Goal: Task Accomplishment & Management: Manage account settings

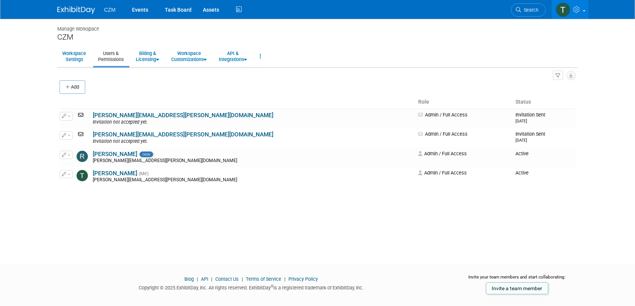
click at [158, 210] on div "Manage Workspace CZM Workspace Settings Users & Permissions Billing & Licensing…" at bounding box center [317, 135] width 531 height 232
click at [149, 8] on link "Events" at bounding box center [140, 9] width 28 height 19
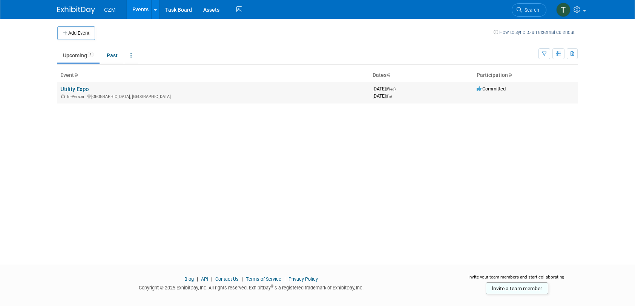
click at [83, 95] on span "In-Person" at bounding box center [76, 96] width 19 height 5
click at [82, 89] on link "Utility Expo" at bounding box center [74, 89] width 28 height 7
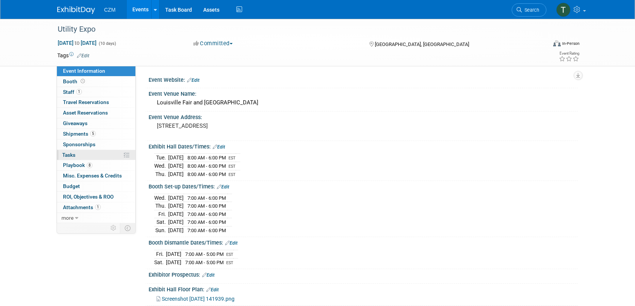
click at [120, 154] on link "0% Tasks 0%" at bounding box center [96, 155] width 78 height 10
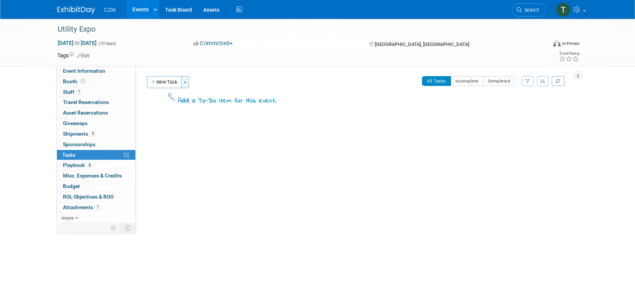
click at [186, 82] on span "button" at bounding box center [185, 83] width 3 height 2
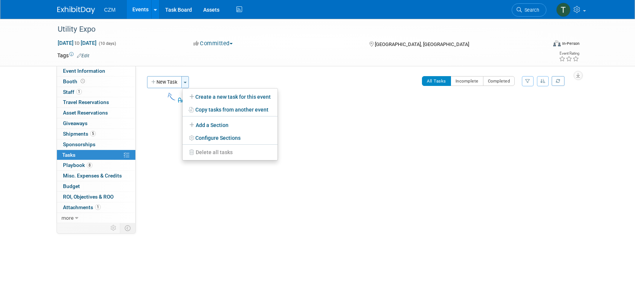
click at [186, 82] on span "button" at bounding box center [185, 83] width 3 height 2
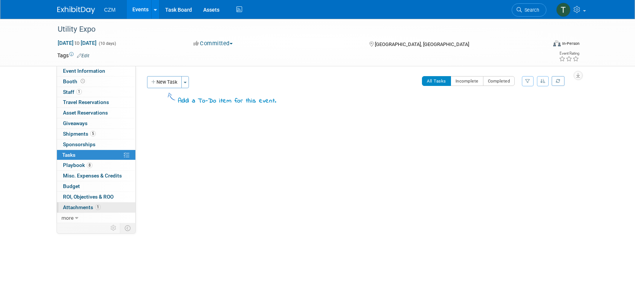
click at [86, 206] on span "Attachments 1" at bounding box center [82, 207] width 38 height 6
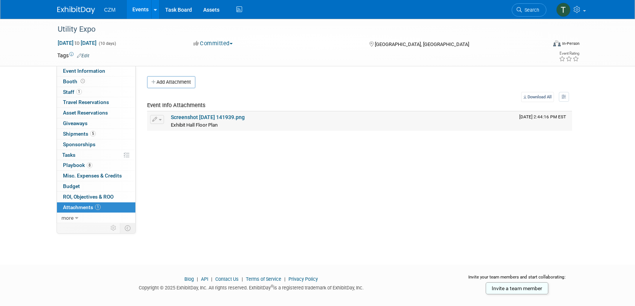
click at [226, 118] on link "Screenshot 2025-09-22 141939.png" at bounding box center [208, 117] width 74 height 6
click at [71, 218] on span "more" at bounding box center [67, 218] width 12 height 6
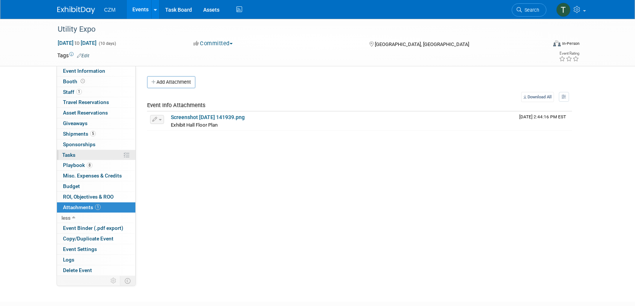
click at [89, 153] on link "0% Tasks 0%" at bounding box center [96, 155] width 78 height 10
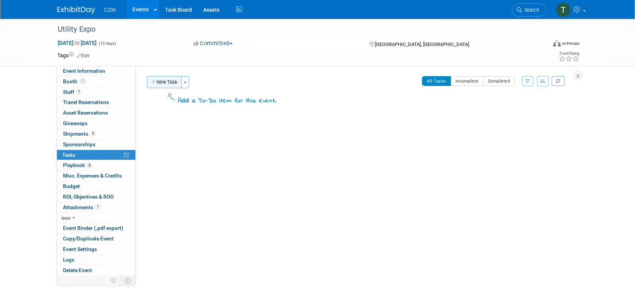
click at [158, 78] on button "New Task" at bounding box center [164, 82] width 35 height 12
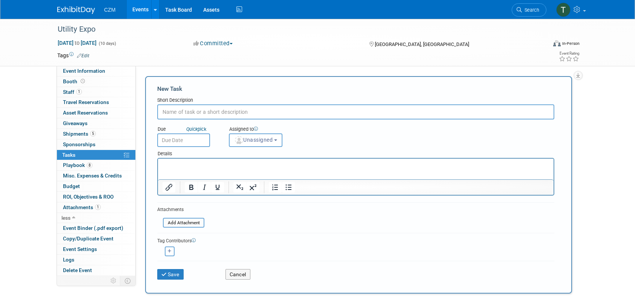
click at [174, 107] on input "text" at bounding box center [355, 111] width 397 height 15
type input "Schedule Machine Cleaning onsite"
click at [177, 141] on input "text" at bounding box center [183, 140] width 53 height 14
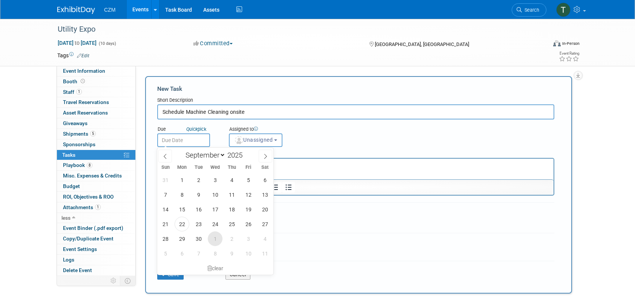
click at [215, 243] on span "1" at bounding box center [215, 238] width 15 height 15
type input "Oct 1, 2025"
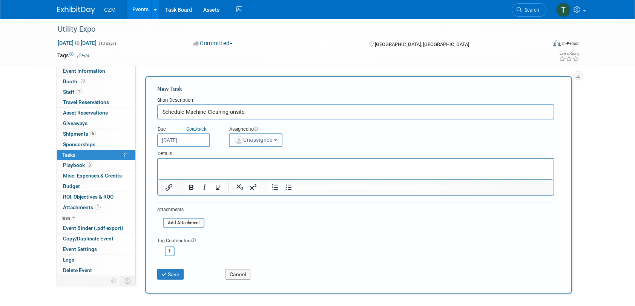
click at [277, 139] on b "button" at bounding box center [275, 140] width 3 height 2
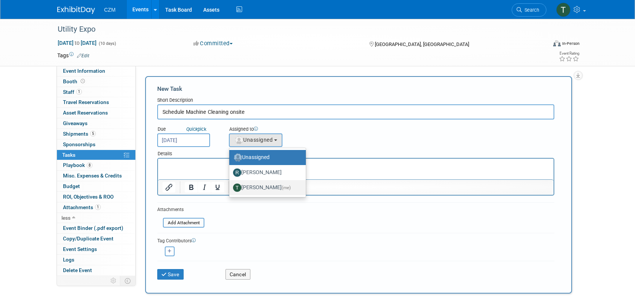
click at [268, 185] on label "Tyler Robinson (me)" at bounding box center [265, 188] width 65 height 12
click at [230, 185] on input "Tyler Robinson (me)" at bounding box center [227, 186] width 5 height 5
select select "c8db0482-06e0-4139-8a30-22f0390fea7f"
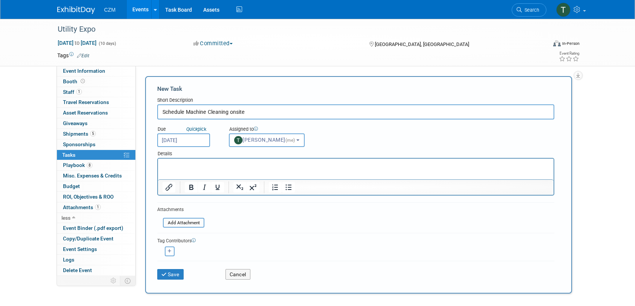
click at [341, 126] on div "Due Quick pick Oct 1, 2025 Assigned to <img src="https://www.exhibitday.com/Ima…" at bounding box center [355, 133] width 408 height 28
click at [181, 275] on button "Save" at bounding box center [170, 274] width 26 height 11
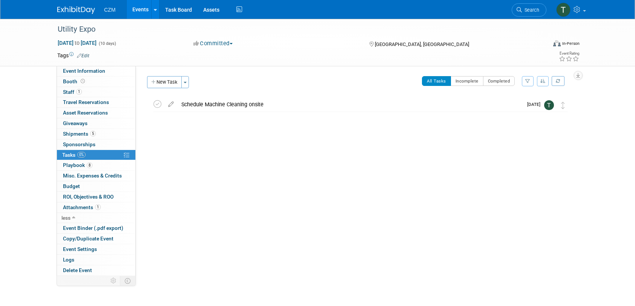
click at [291, 180] on div "Event Website: Edit Event Venue Name: Louisville Fair and Expo Center Event Ven…" at bounding box center [357, 169] width 442 height 207
click at [106, 121] on link "0 Giveaways 0" at bounding box center [96, 123] width 78 height 10
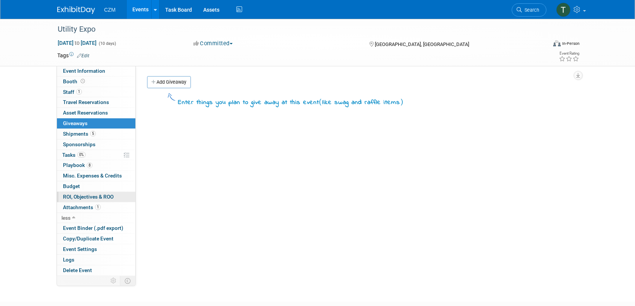
click at [78, 198] on span "ROI, Objectives & ROO 0" at bounding box center [88, 197] width 50 height 6
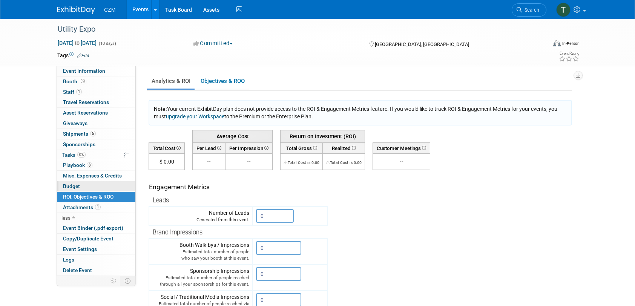
click at [98, 184] on link "Budget" at bounding box center [96, 186] width 78 height 10
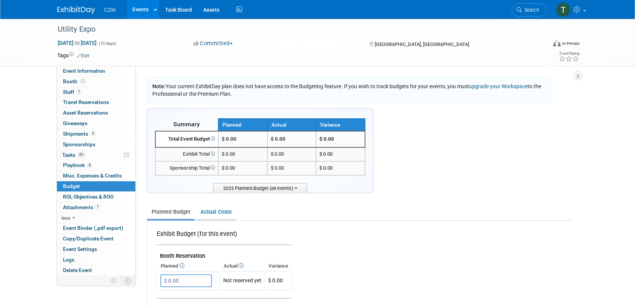
click at [213, 215] on link "Actual Costs" at bounding box center [216, 212] width 40 height 14
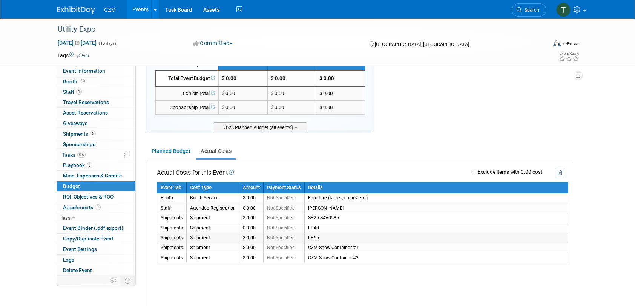
scroll to position [75, 0]
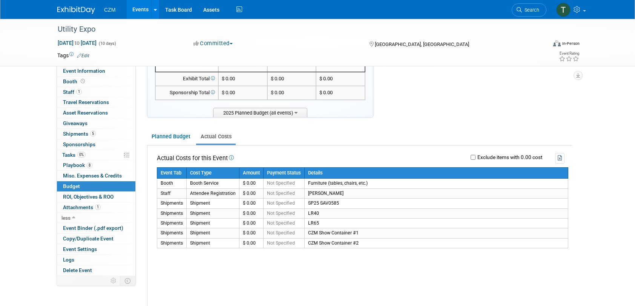
click at [269, 142] on ul "Planned Budget Actual Costs" at bounding box center [359, 137] width 425 height 17
click at [166, 139] on link "Planned Budget" at bounding box center [170, 137] width 47 height 14
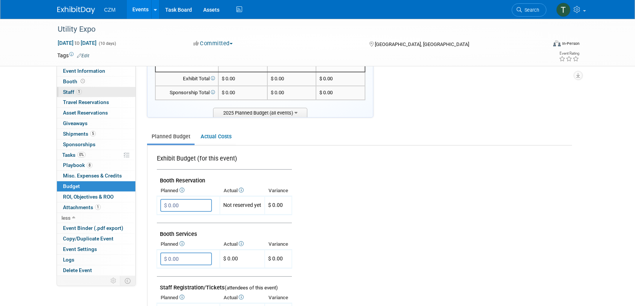
click at [87, 93] on link "1 Staff 1" at bounding box center [96, 92] width 78 height 10
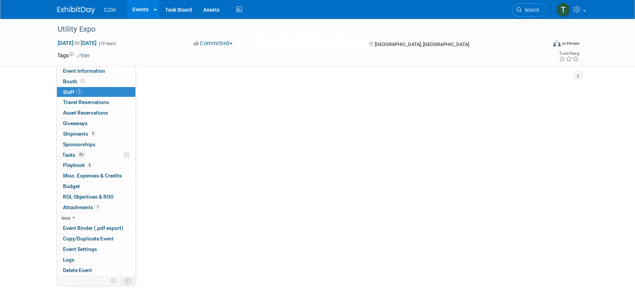
scroll to position [0, 0]
click at [176, 80] on button "Add Attendee" at bounding box center [168, 82] width 43 height 12
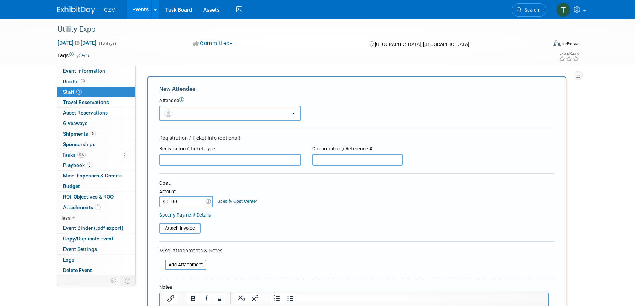
click at [214, 111] on button "button" at bounding box center [229, 113] width 141 height 15
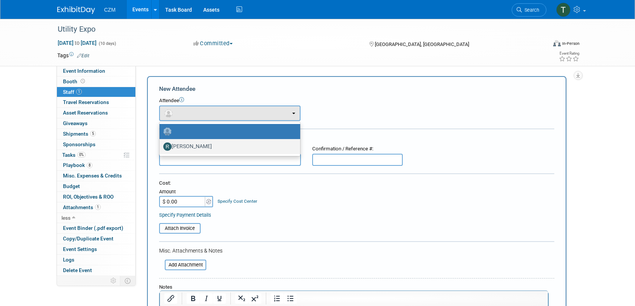
click at [201, 151] on label "Regan Tolley" at bounding box center [227, 147] width 129 height 12
click at [161, 148] on input "Regan Tolley" at bounding box center [158, 145] width 5 height 5
select select "42607de0-1d46-4223-ac7d-aaee718ca5be"
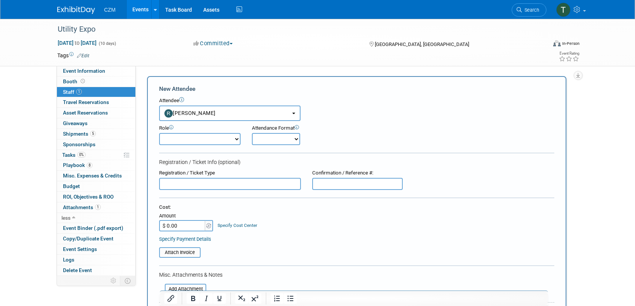
click at [234, 139] on select "Demonstrator Host Planner Presenter Sales Representative Set-up/Dismantle Crew …" at bounding box center [199, 139] width 81 height 12
select select "4"
click at [159, 133] on select "Demonstrator Host Planner Presenter Sales Representative Set-up/Dismantle Crew …" at bounding box center [199, 139] width 81 height 12
click at [288, 140] on select "Onsite Remote" at bounding box center [276, 139] width 48 height 12
select select "1"
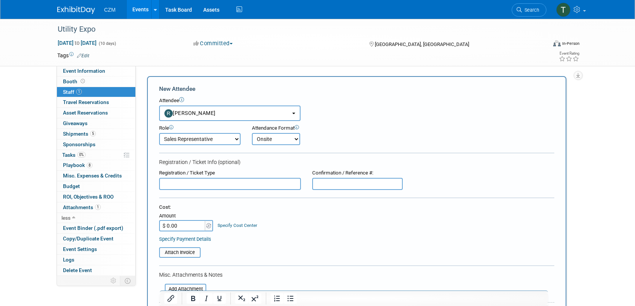
click at [252, 133] on select "Onsite Remote" at bounding box center [276, 139] width 48 height 12
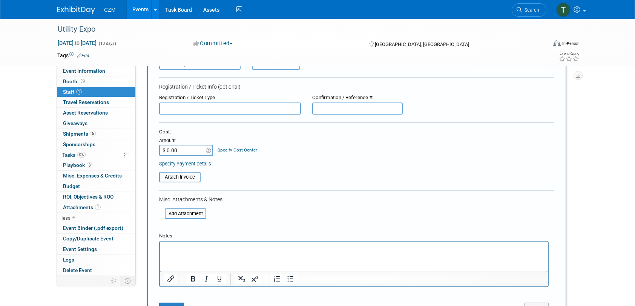
click at [276, 110] on input "text" at bounding box center [230, 109] width 142 height 12
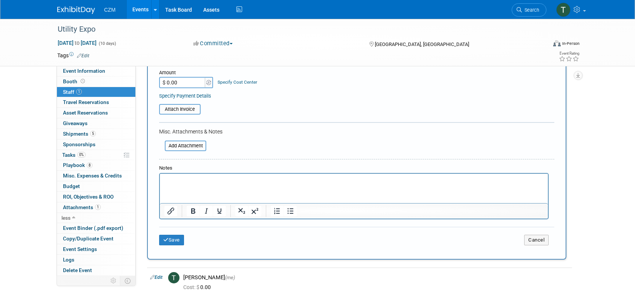
scroll to position [151, 0]
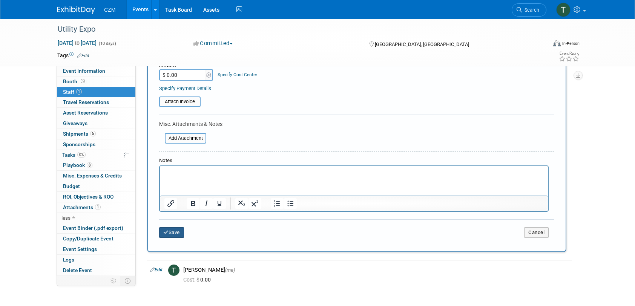
click at [173, 230] on button "Save" at bounding box center [171, 232] width 25 height 11
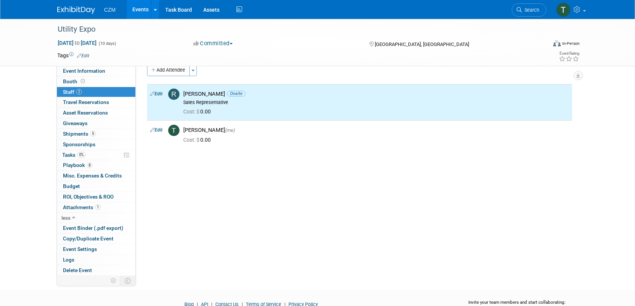
scroll to position [0, 0]
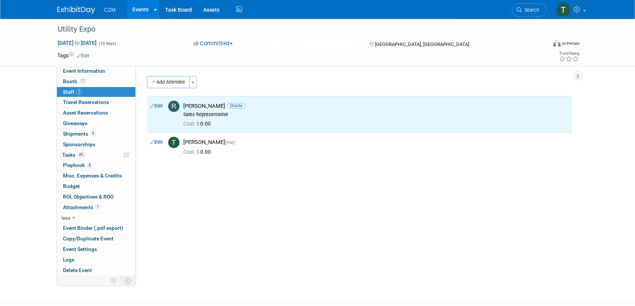
click at [312, 216] on div "Event Website: Edit Event Venue Name: Louisville Fair and Expo Center Event Ven…" at bounding box center [357, 169] width 442 height 207
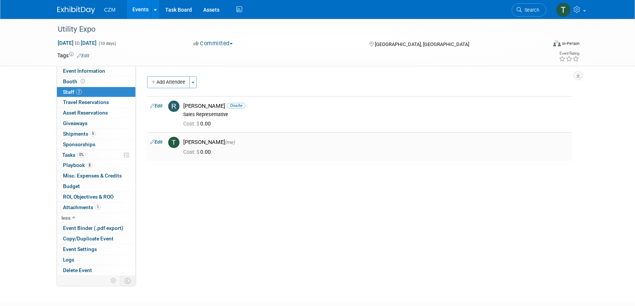
click at [236, 151] on div "Cost: $ 0.00" at bounding box center [376, 152] width 386 height 7
click at [156, 142] on link "Edit" at bounding box center [156, 141] width 12 height 5
select select "c8db0482-06e0-4139-8a30-22f0390fea7f"
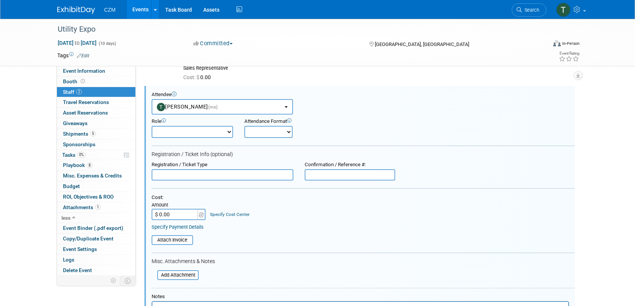
click at [278, 132] on select "Onsite Remote" at bounding box center [268, 132] width 48 height 12
select select "1"
click at [244, 126] on select "Onsite Remote" at bounding box center [268, 132] width 48 height 12
click at [227, 129] on select "Demonstrator Host Planner Presenter Sales Representative Set-up/Dismantle Crew …" at bounding box center [191, 132] width 81 height 12
click at [250, 151] on div "Registration / Ticket Info (optional)" at bounding box center [362, 154] width 423 height 7
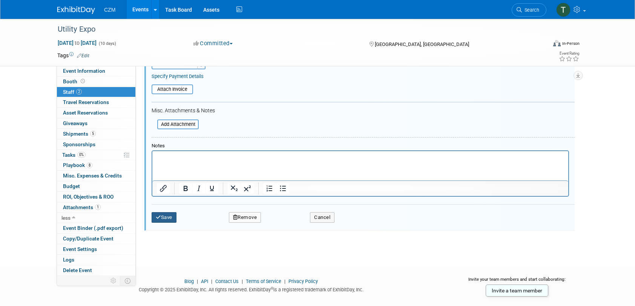
click at [168, 214] on button "Save" at bounding box center [163, 217] width 25 height 11
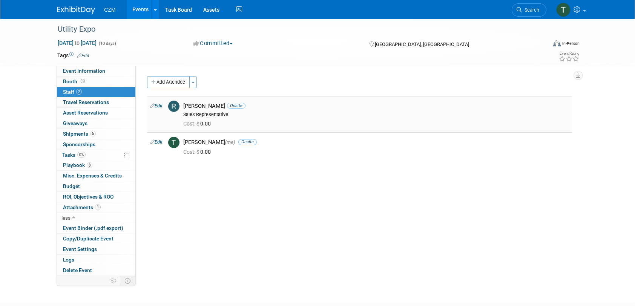
click at [160, 107] on link "Edit" at bounding box center [156, 105] width 12 height 5
select select "42607de0-1d46-4223-ac7d-aaee718ca5be"
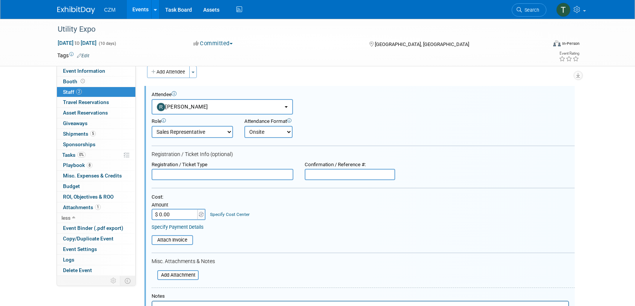
click at [229, 130] on select "Demonstrator Host Planner Presenter Sales Representative Set-up/Dismantle Crew …" at bounding box center [191, 132] width 81 height 12
click at [151, 126] on select "Demonstrator Host Planner Presenter Sales Representative Set-up/Dismantle Crew …" at bounding box center [191, 132] width 81 height 12
click at [226, 131] on select "Demonstrator Host Planner Presenter Sales Representative Set-up/Dismantle Crew …" at bounding box center [191, 132] width 81 height 12
select select "1"
click at [151, 126] on select "Demonstrator Host Planner Presenter Sales Representative Set-up/Dismantle Crew …" at bounding box center [191, 132] width 81 height 12
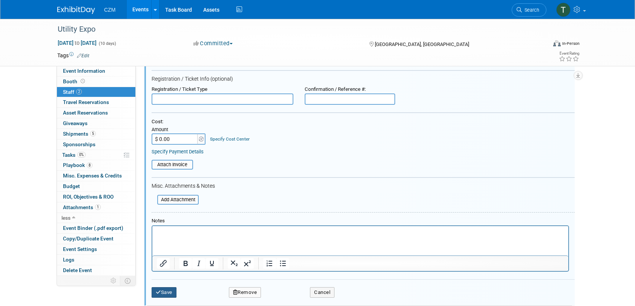
click at [176, 289] on button "Save" at bounding box center [163, 292] width 25 height 11
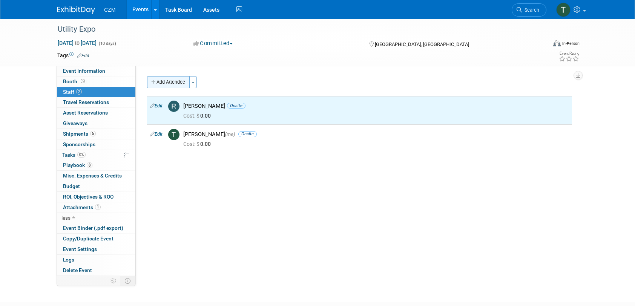
click at [161, 81] on button "Add Attendee" at bounding box center [168, 82] width 43 height 12
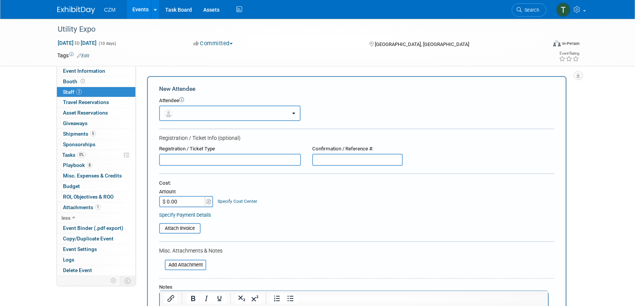
click at [191, 117] on button "button" at bounding box center [229, 113] width 141 height 15
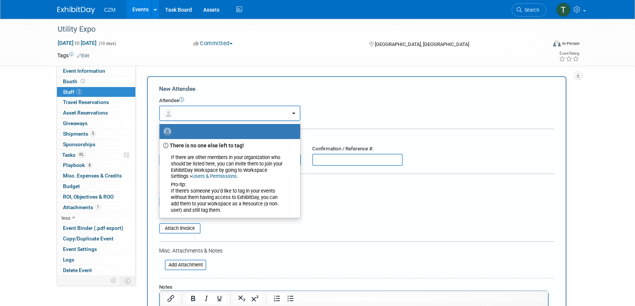
click at [191, 117] on button "button" at bounding box center [229, 113] width 141 height 15
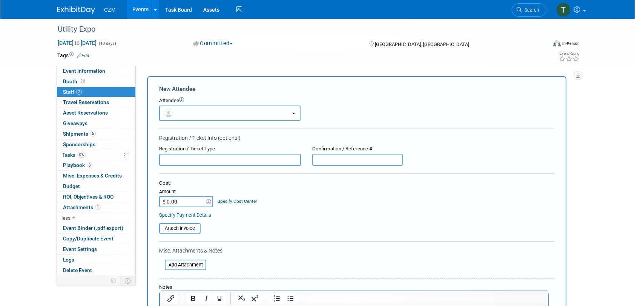
click at [191, 117] on button "button" at bounding box center [229, 113] width 141 height 15
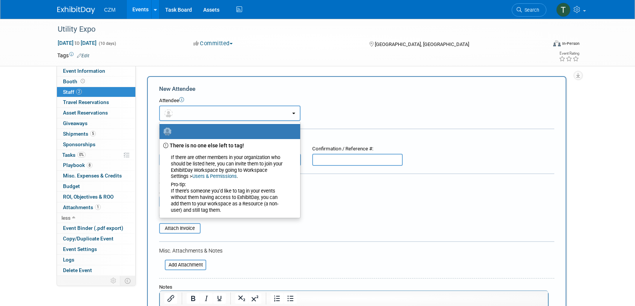
click at [191, 117] on button "button" at bounding box center [229, 113] width 141 height 15
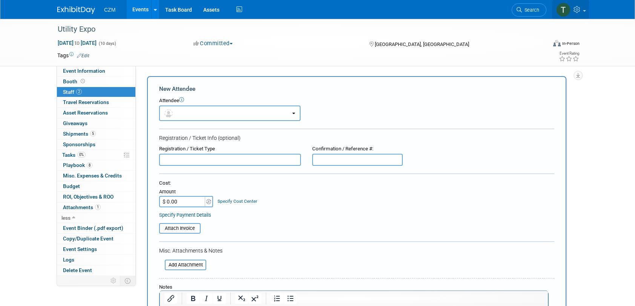
click at [569, 3] on link at bounding box center [570, 9] width 37 height 19
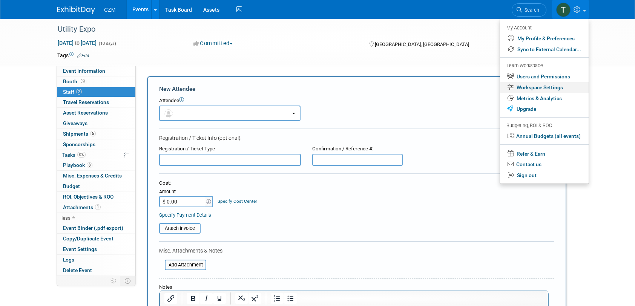
click at [548, 85] on link "Workspace Settings" at bounding box center [544, 87] width 89 height 11
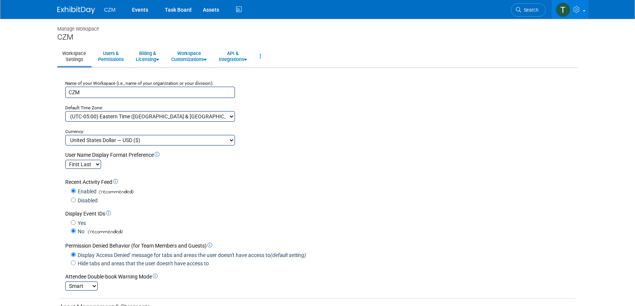
click at [337, 103] on div "Default Time Zone:" at bounding box center [320, 104] width 510 height 13
click at [120, 55] on link "Users & Permissions" at bounding box center [110, 56] width 35 height 18
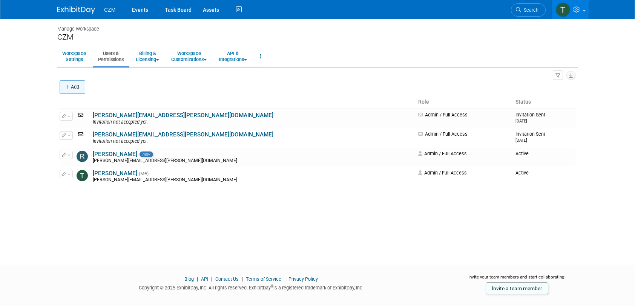
click at [66, 89] on icon "button" at bounding box center [68, 87] width 5 height 5
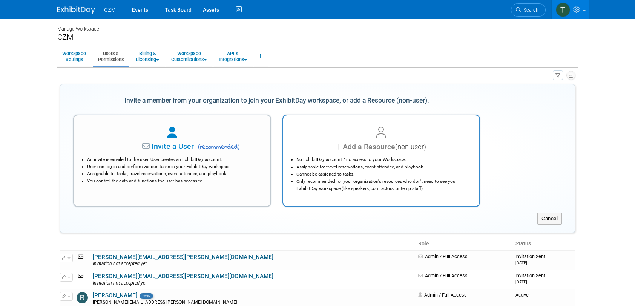
click at [369, 146] on div "Add a Resource (non-user)" at bounding box center [381, 146] width 178 height 11
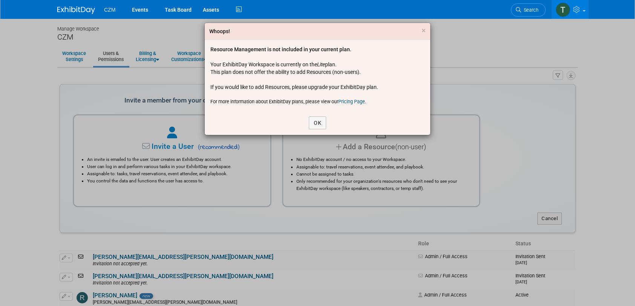
click at [352, 101] on link "Pricing Page" at bounding box center [351, 102] width 27 height 6
click at [316, 125] on button "OK" at bounding box center [317, 122] width 17 height 13
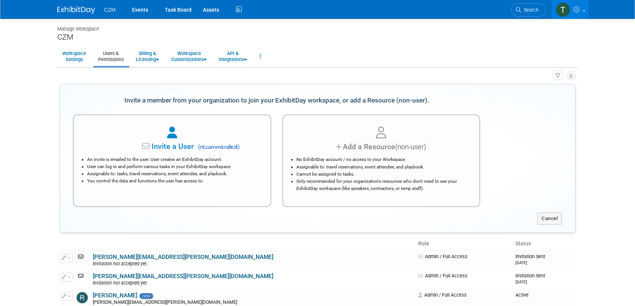
scroll to position [75, 0]
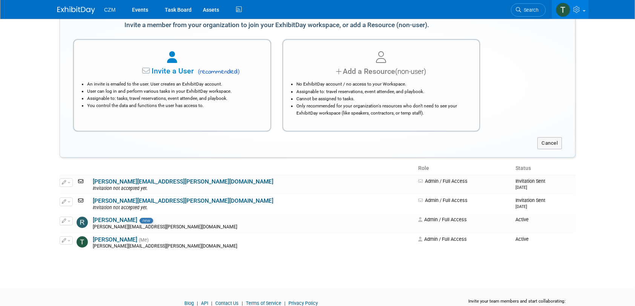
click at [134, 231] on html "CZM Events Task Board Assets" at bounding box center [317, 78] width 635 height 306
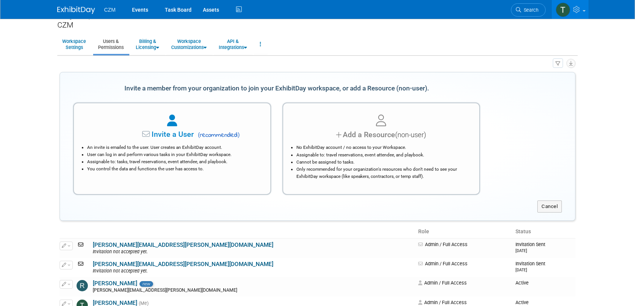
scroll to position [0, 0]
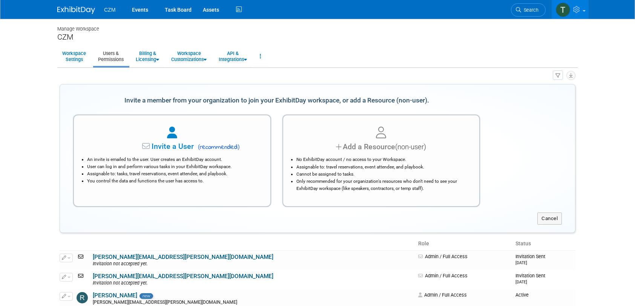
click at [611, 156] on body "CZM Events Task Board Assets" at bounding box center [317, 153] width 635 height 306
click at [375, 38] on div "CZM" at bounding box center [317, 36] width 520 height 9
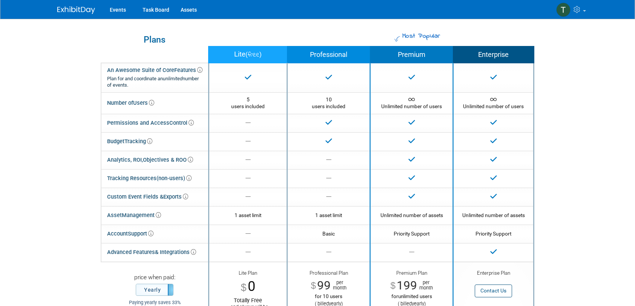
click at [322, 28] on div "Most Popular Plans Lite ( free ) Professional Premium Enterprise An Awesome Sui…" at bounding box center [317, 225] width 520 height 413
